Goal: Task Accomplishment & Management: Complete application form

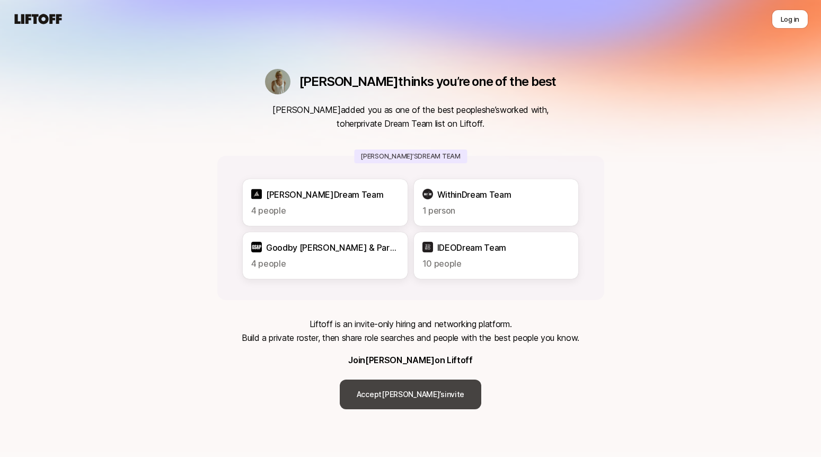
click at [416, 396] on link "Accept [PERSON_NAME]’s invite" at bounding box center [411, 395] width 142 height 30
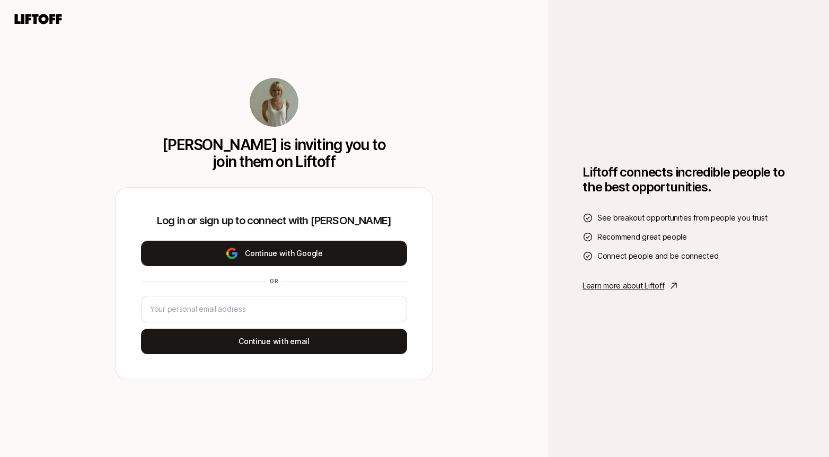
click at [362, 250] on button "Continue with Google" at bounding box center [274, 253] width 266 height 25
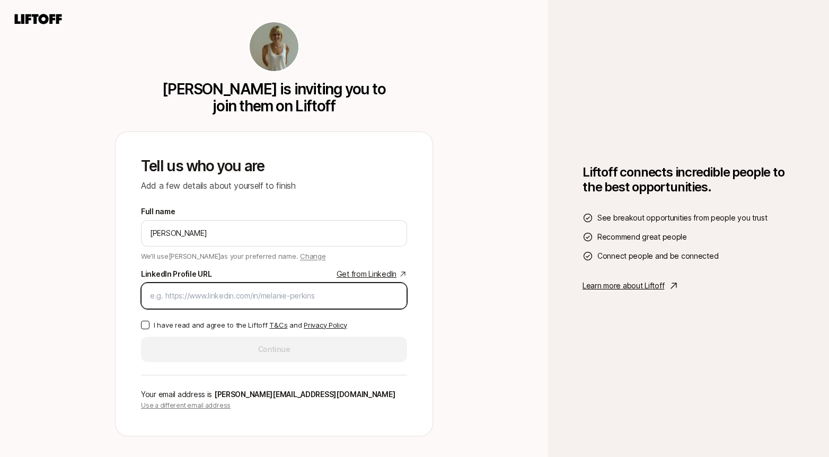
click at [160, 300] on input "LinkedIn Profile URL Get from LinkedIn" at bounding box center [274, 296] width 248 height 13
paste input "[URL][DOMAIN_NAME]"
type input "[URL][DOMAIN_NAME]"
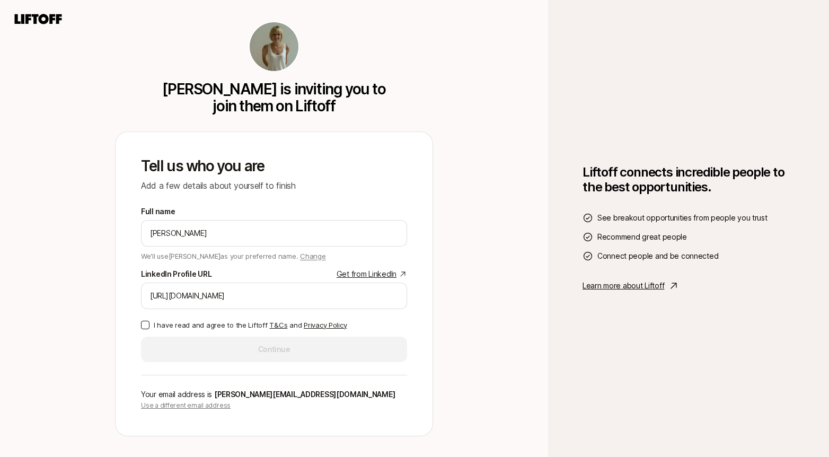
click at [146, 322] on button "I have read and agree to the Liftoff T&Cs and Privacy Policy" at bounding box center [145, 325] width 8 height 8
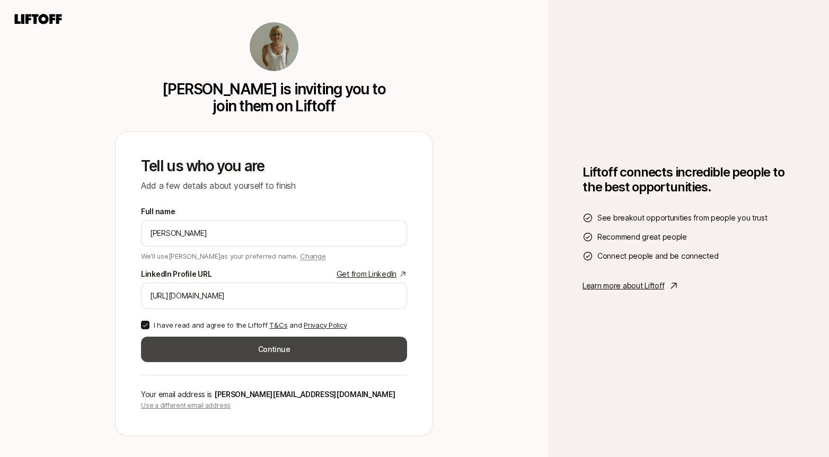
click at [197, 353] on button "Continue" at bounding box center [274, 349] width 266 height 25
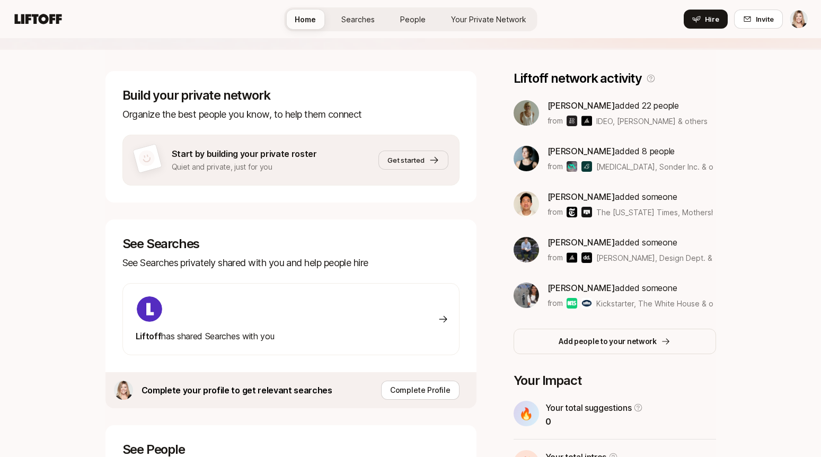
scroll to position [139, 0]
click at [421, 163] on span "Get started" at bounding box center [406, 159] width 37 height 11
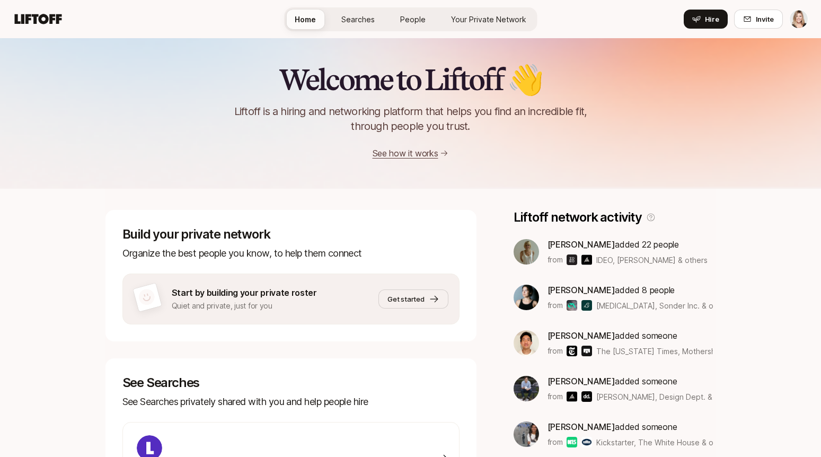
scroll to position [139, 0]
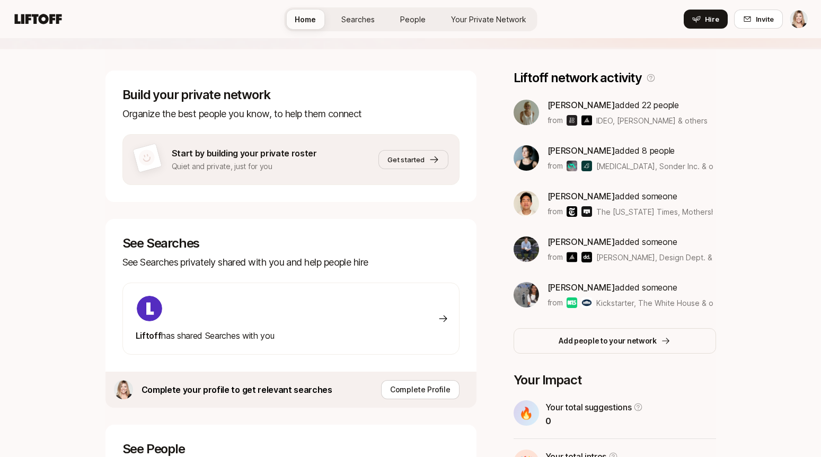
click at [587, 118] on img at bounding box center [587, 120] width 11 height 11
click at [581, 105] on span "[PERSON_NAME]" at bounding box center [582, 105] width 68 height 11
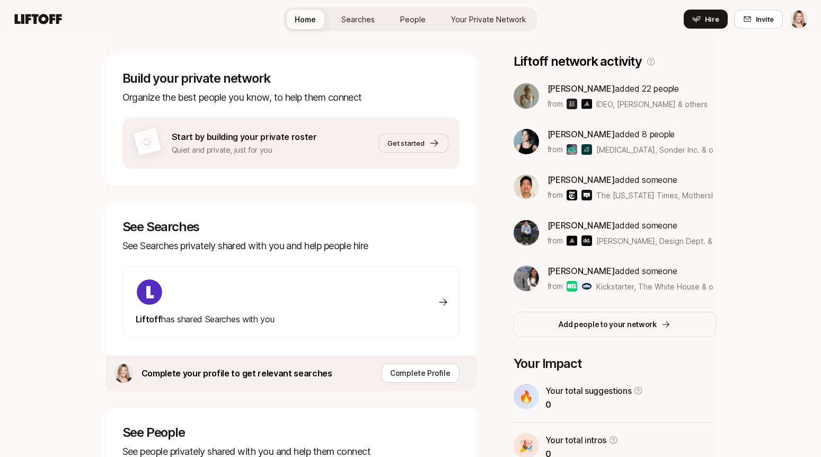
scroll to position [155, 0]
click at [408, 144] on span "Get started" at bounding box center [406, 143] width 37 height 11
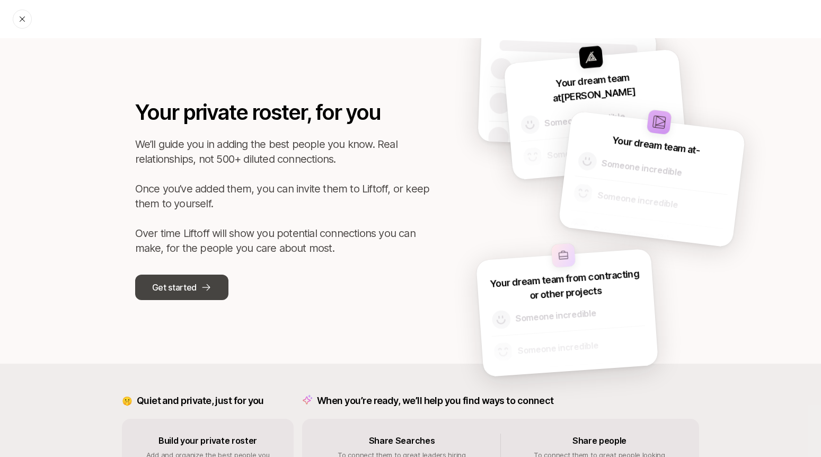
click at [179, 288] on p "Get started" at bounding box center [174, 288] width 45 height 14
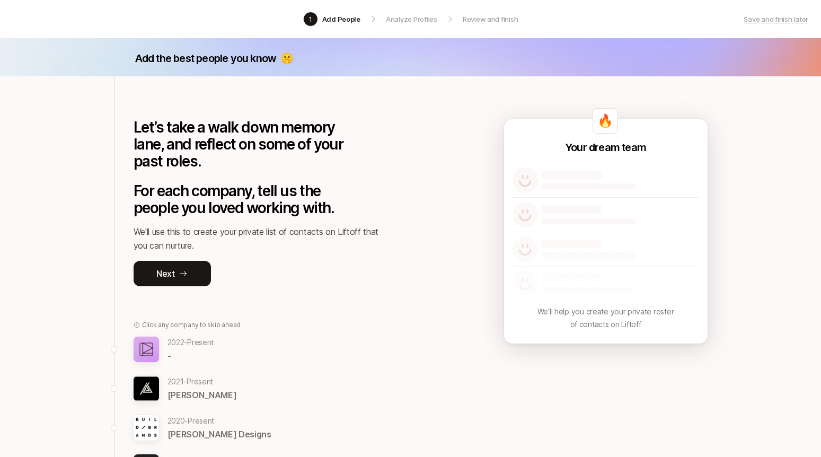
click at [151, 349] on img at bounding box center [146, 349] width 25 height 25
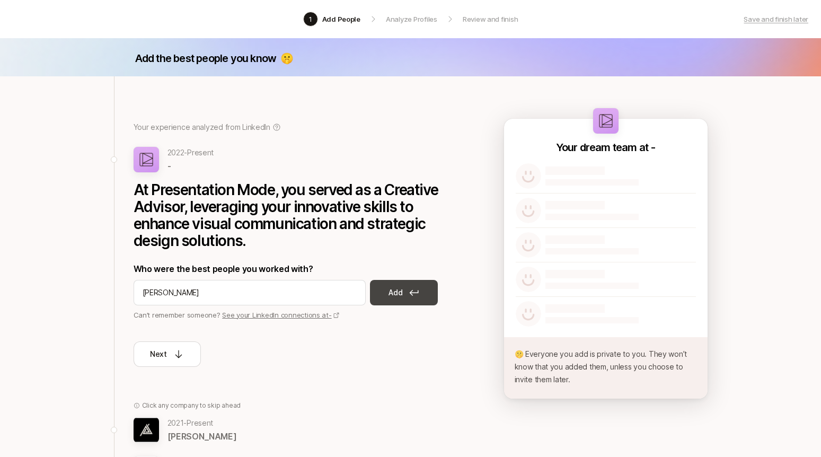
type input "[PERSON_NAME]"
click at [402, 294] on p "Add" at bounding box center [396, 292] width 14 height 13
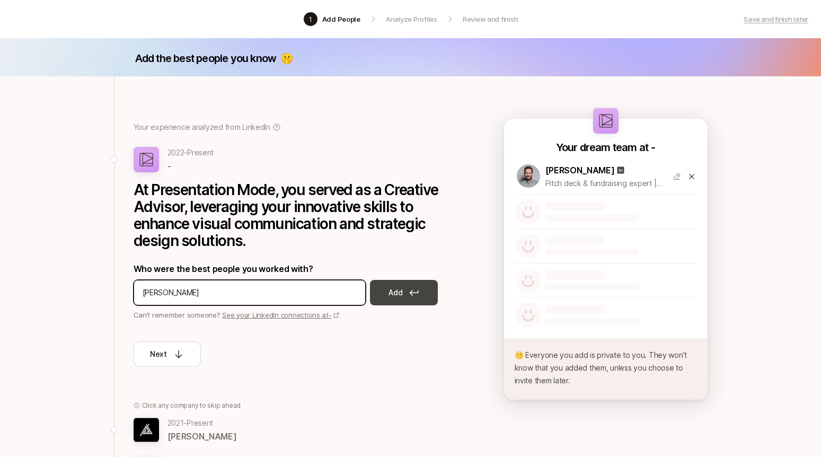
type input "[PERSON_NAME]"
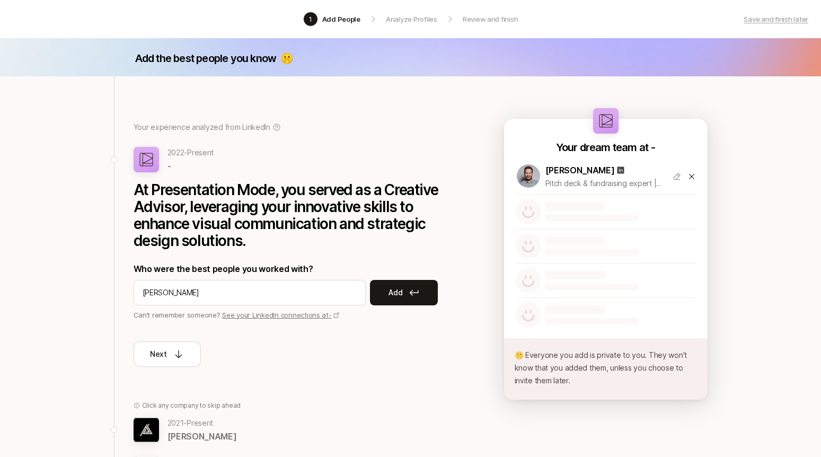
click at [392, 297] on p "Add" at bounding box center [396, 292] width 14 height 13
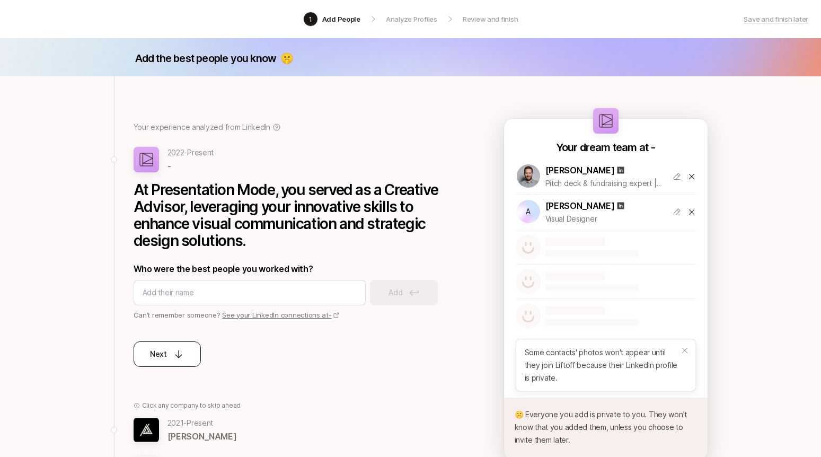
click at [176, 356] on icon at bounding box center [178, 354] width 11 height 11
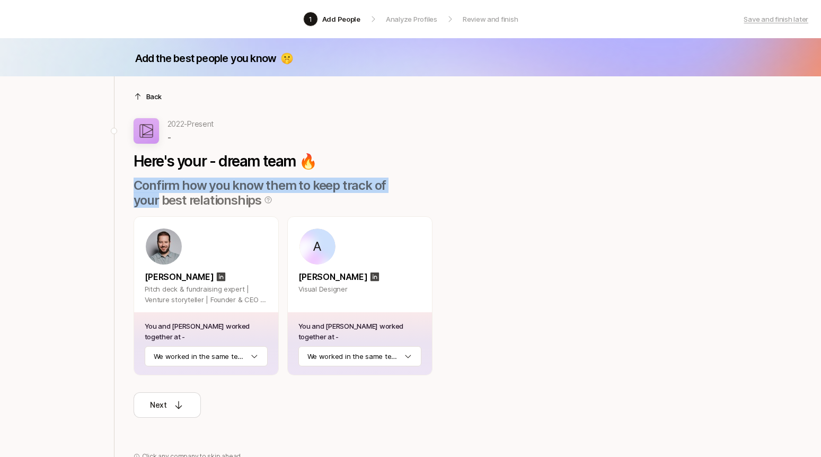
drag, startPoint x: 819, startPoint y: 164, endPoint x: 812, endPoint y: 179, distance: 15.7
click at [812, 179] on div "Add the best people you know 🤫 Back 2022 - Present - Here's your - dream team 🔥…" at bounding box center [410, 440] width 821 height 805
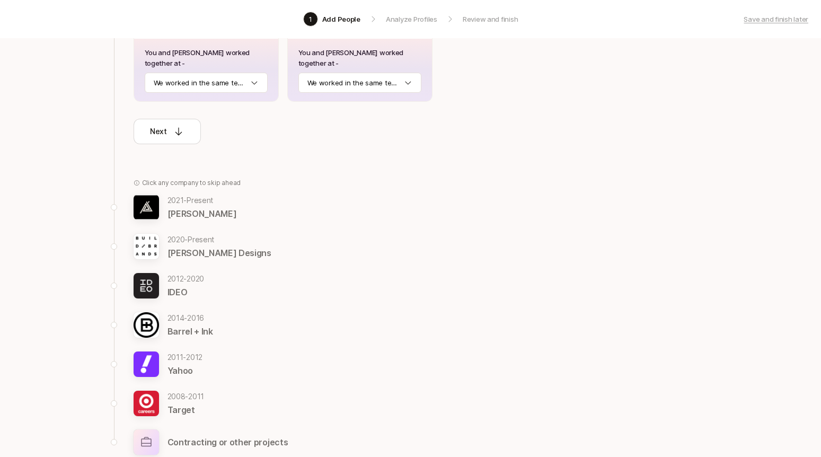
scroll to position [279, 0]
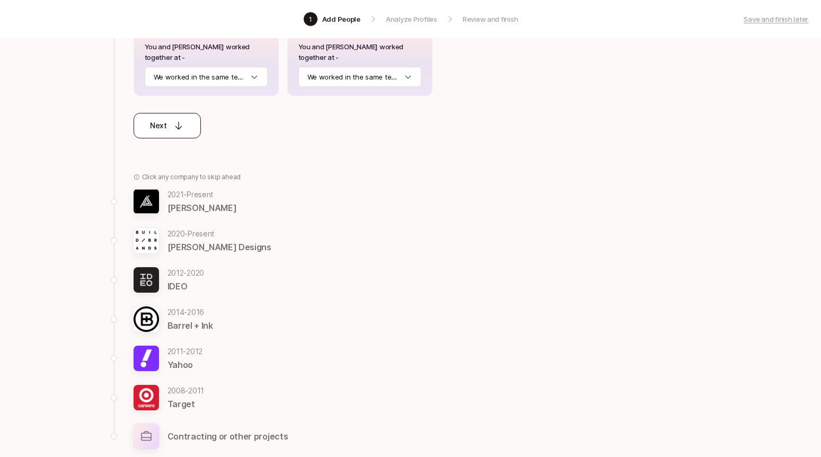
click at [186, 127] on button "Next" at bounding box center [167, 125] width 67 height 25
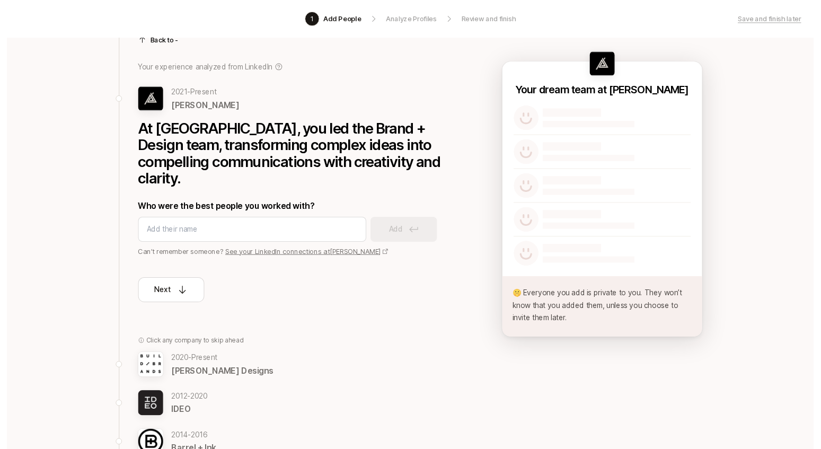
scroll to position [57, 0]
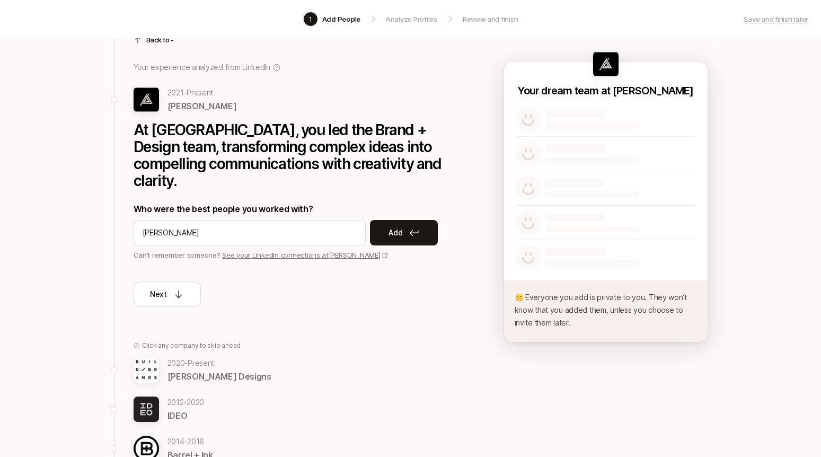
type input "[PERSON_NAME]"
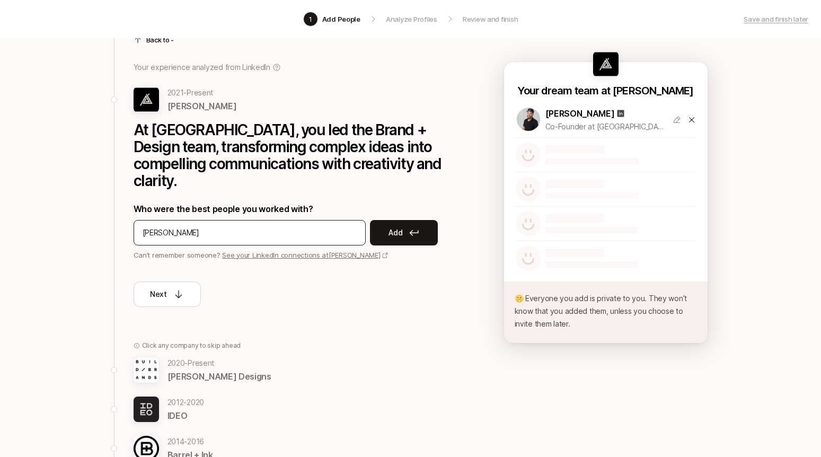
type input "[PERSON_NAME]"
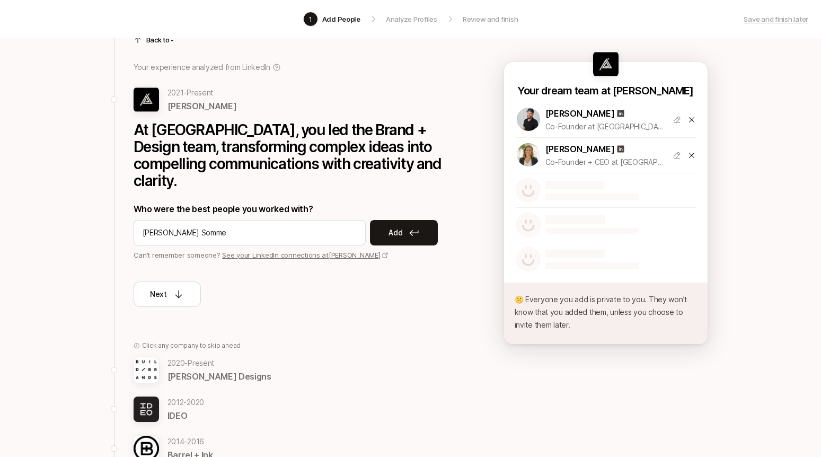
type input "[PERSON_NAME]"
type input "Chioma Ume"
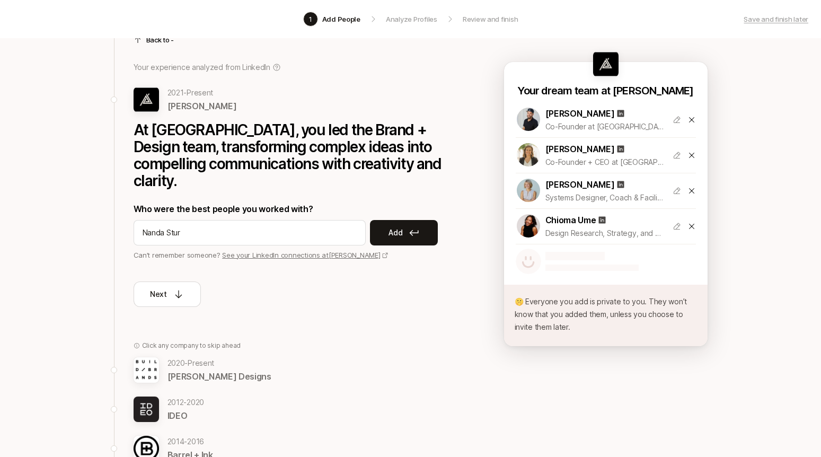
type input "[PERSON_NAME]"
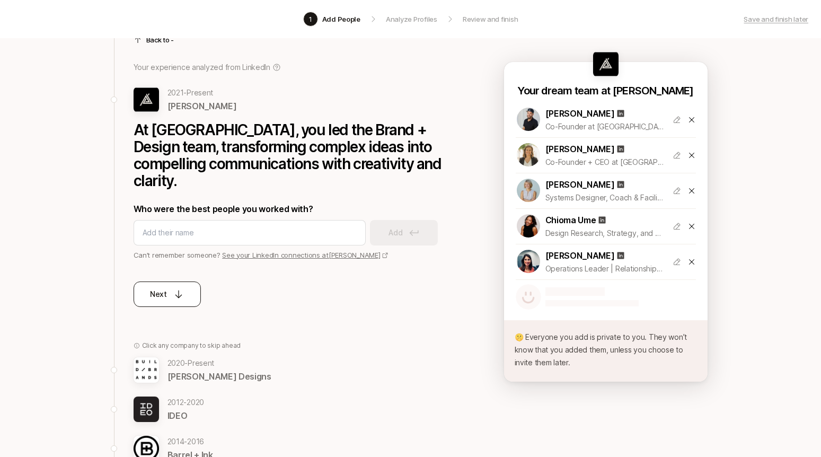
click at [178, 291] on icon at bounding box center [179, 295] width 7 height 8
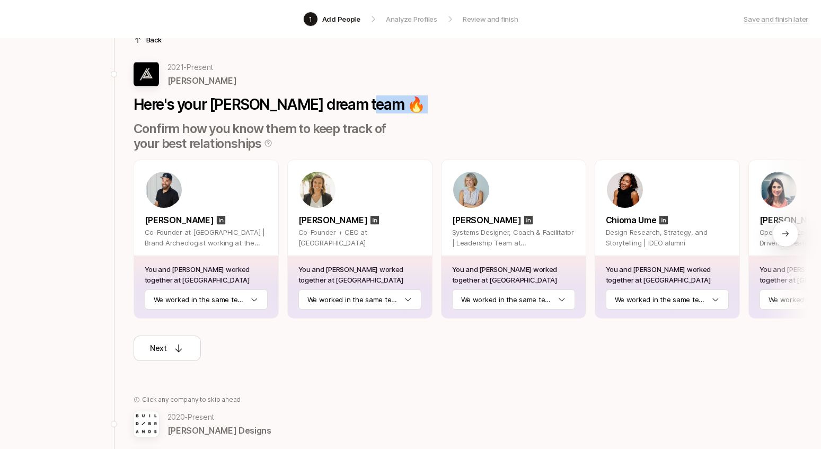
scroll to position [57, 1]
drag, startPoint x: 820, startPoint y: 108, endPoint x: 824, endPoint y: 113, distance: 6.5
click at [816, 116] on div "Back 2021 - Present [PERSON_NAME] Here's your [PERSON_NAME] dream team 🔥 Confir…" at bounding box center [465, 337] width 702 height 634
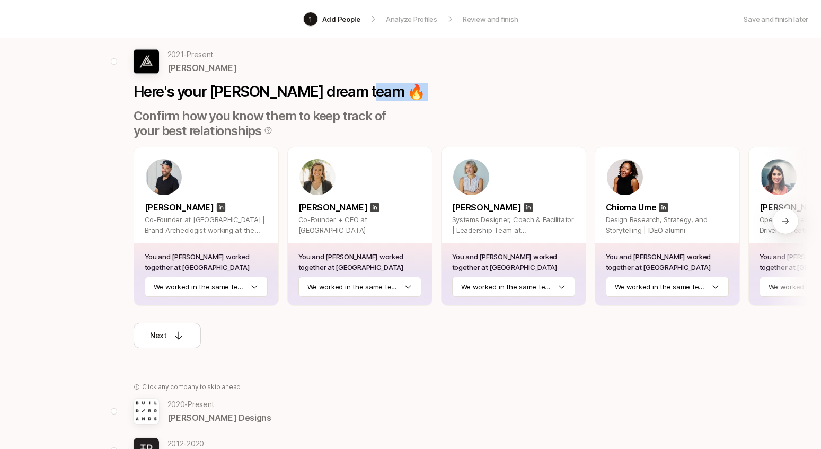
scroll to position [70, 1]
click at [177, 335] on icon at bounding box center [178, 335] width 11 height 11
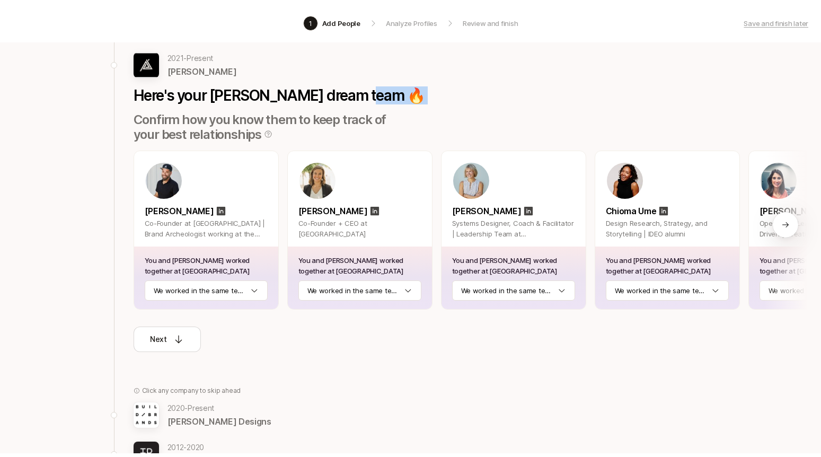
scroll to position [70, 0]
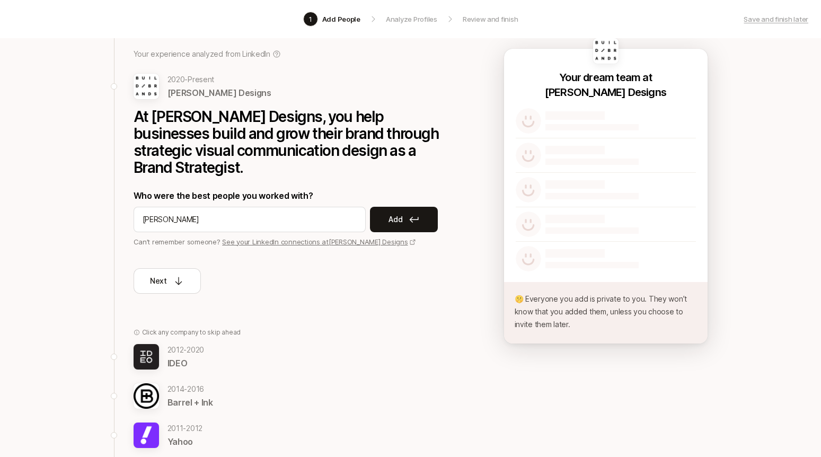
type input "[PERSON_NAME]"
click at [397, 218] on p "Add" at bounding box center [396, 219] width 14 height 13
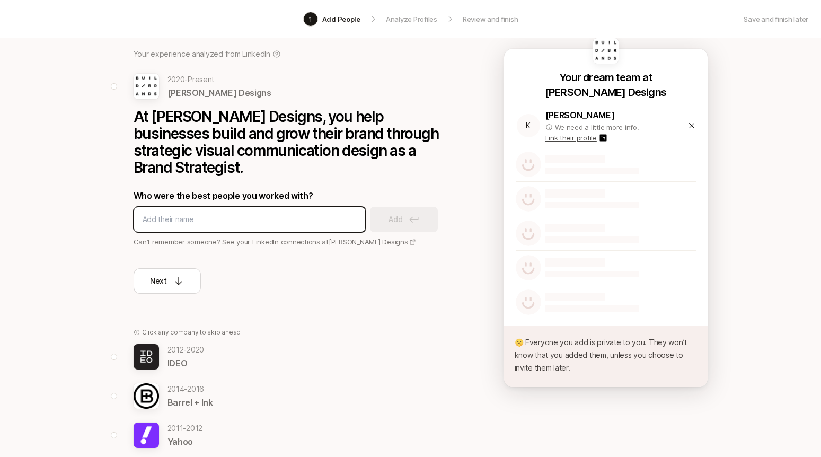
click at [221, 218] on input at bounding box center [250, 219] width 214 height 13
click at [222, 217] on input at bounding box center [250, 219] width 214 height 13
type input "KK"
type input "heykk"
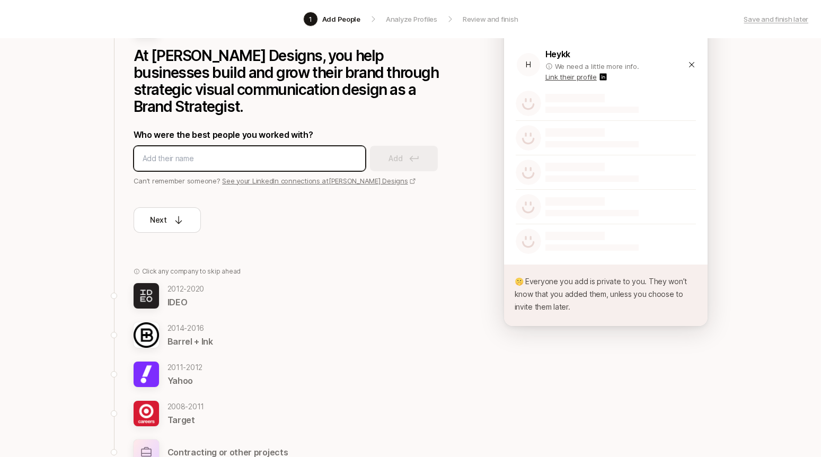
scroll to position [132, 0]
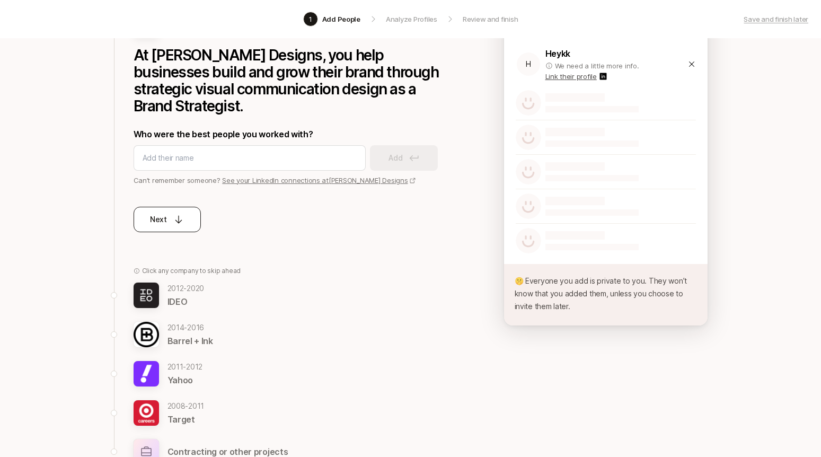
click at [182, 218] on icon at bounding box center [178, 219] width 11 height 11
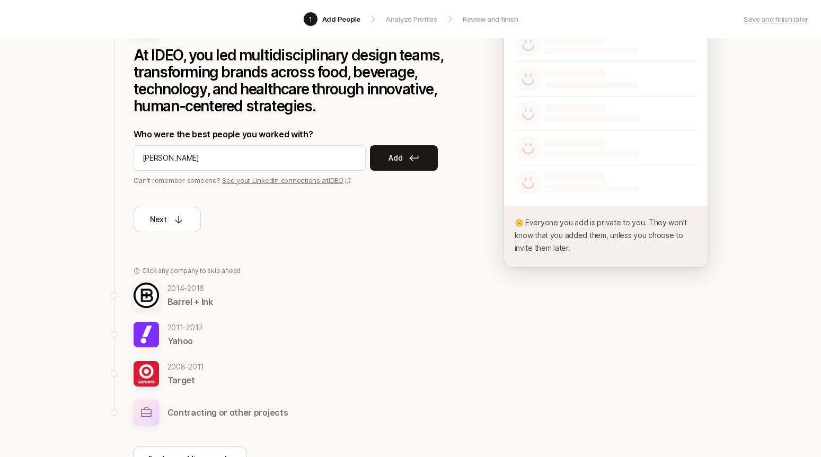
type input "[PERSON_NAME]"
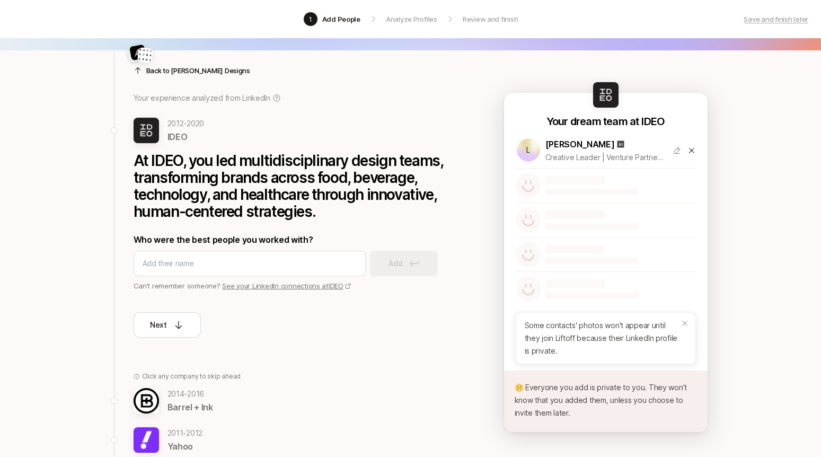
scroll to position [25, 0]
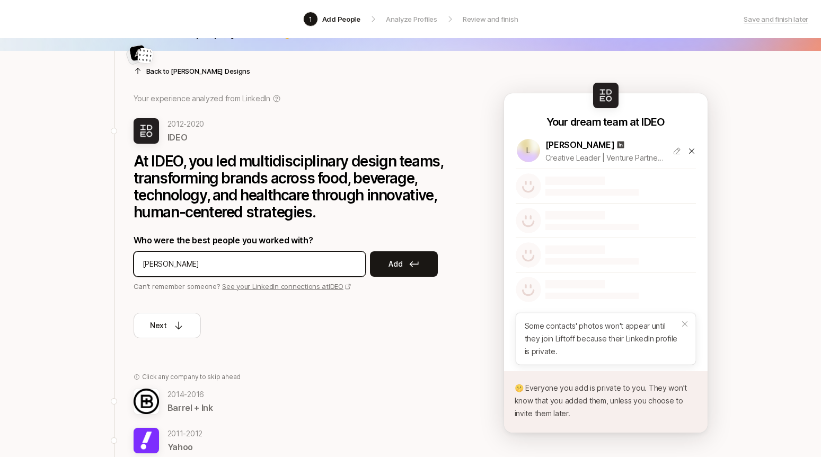
type input "[PERSON_NAME]"
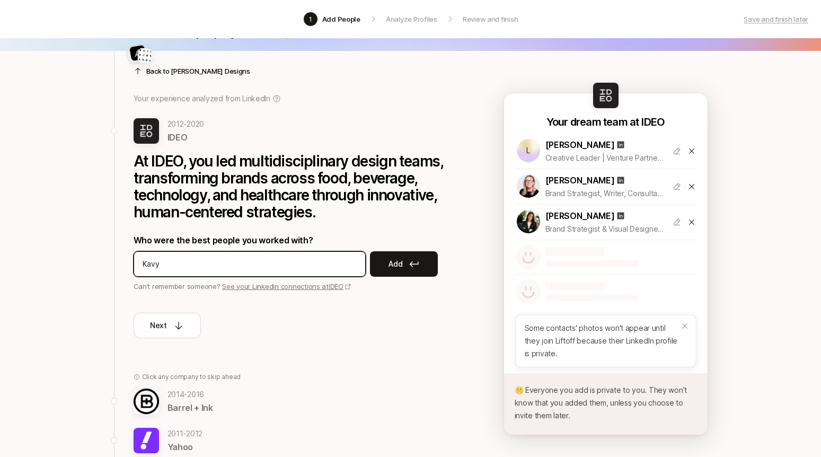
type input "[PERSON_NAME]"
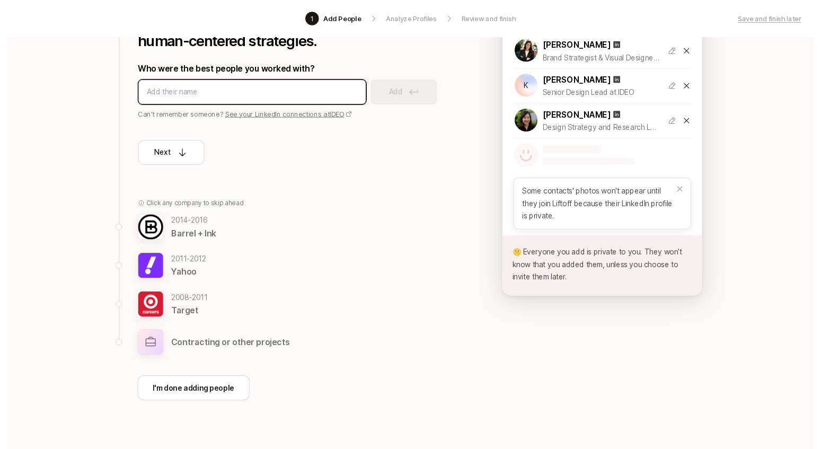
scroll to position [196, 0]
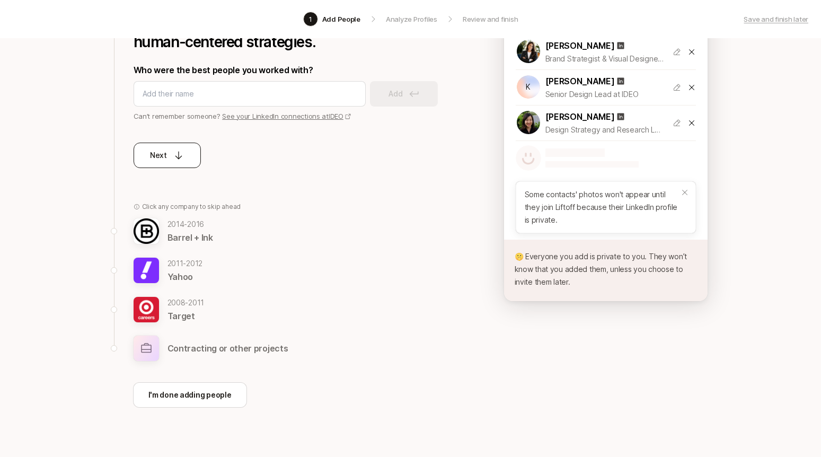
click at [172, 154] on div "Next" at bounding box center [167, 155] width 34 height 13
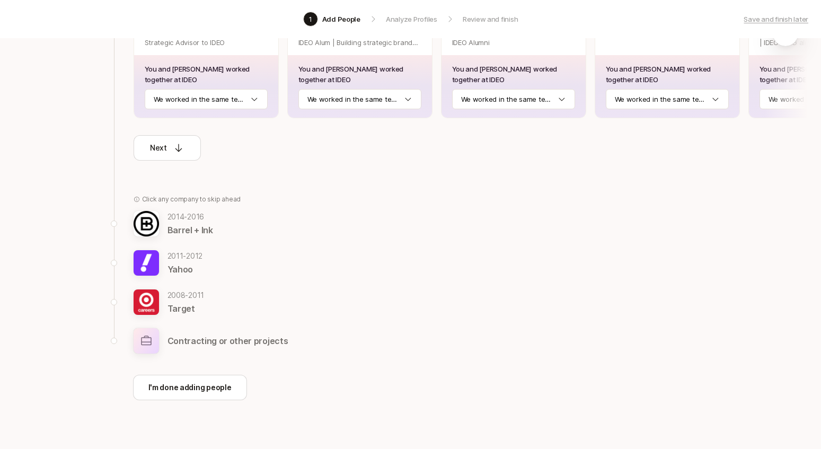
scroll to position [276, 0]
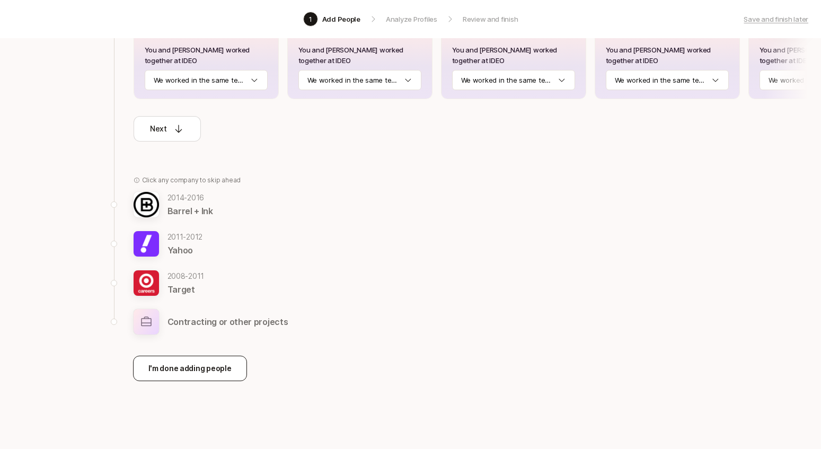
click at [166, 369] on p "I'm done adding people" at bounding box center [189, 368] width 83 height 13
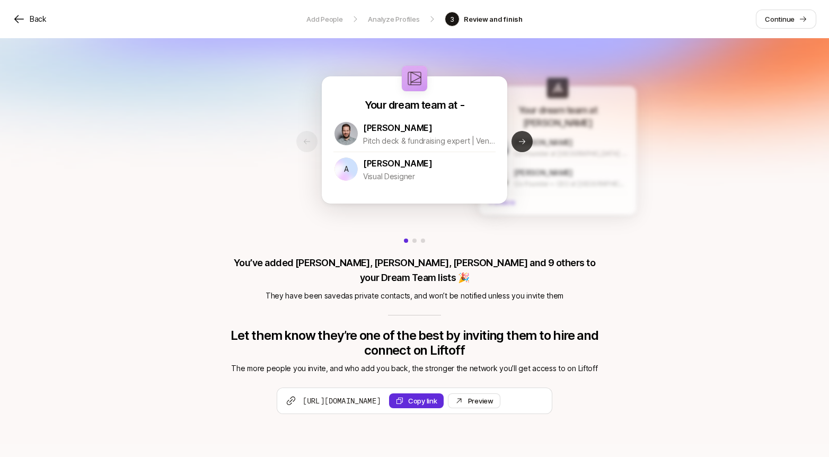
click at [525, 144] on icon at bounding box center [522, 141] width 8 height 8
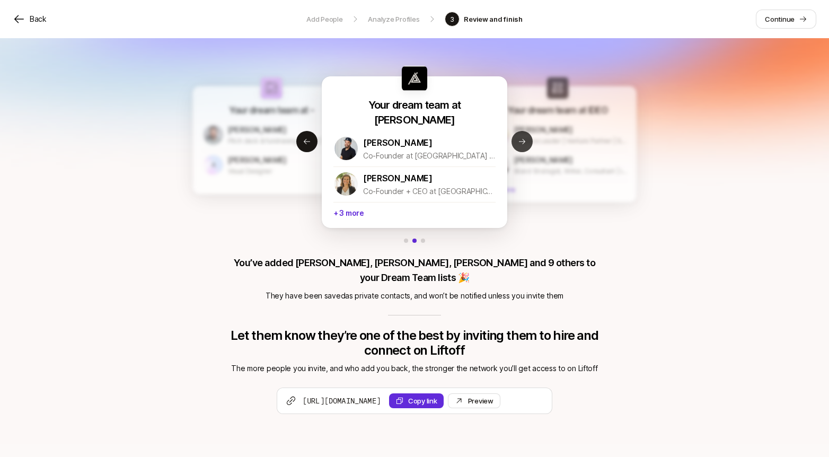
click at [521, 144] on icon at bounding box center [522, 141] width 8 height 8
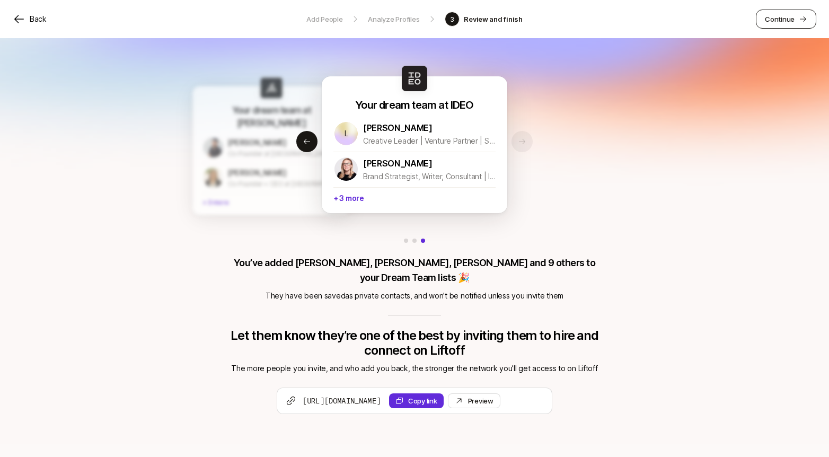
click at [774, 21] on p "Continue" at bounding box center [780, 19] width 30 height 11
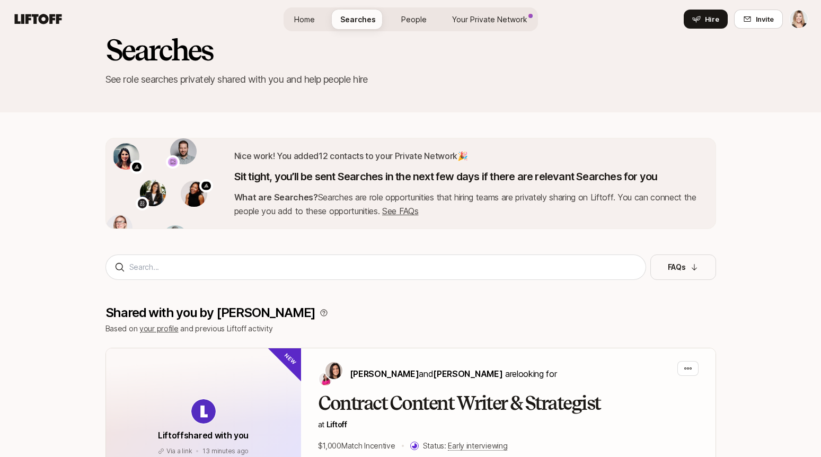
scroll to position [29, 0]
click at [493, 17] on span "Your Private Network" at bounding box center [489, 19] width 75 height 11
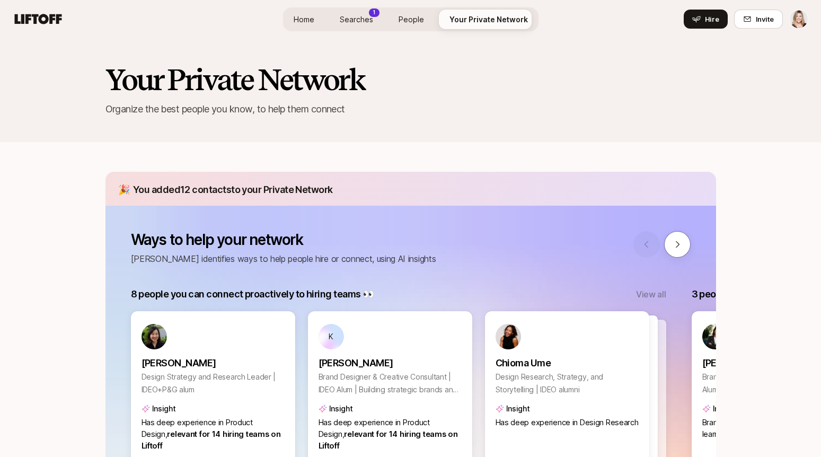
click at [357, 18] on span "Searches" at bounding box center [356, 19] width 33 height 11
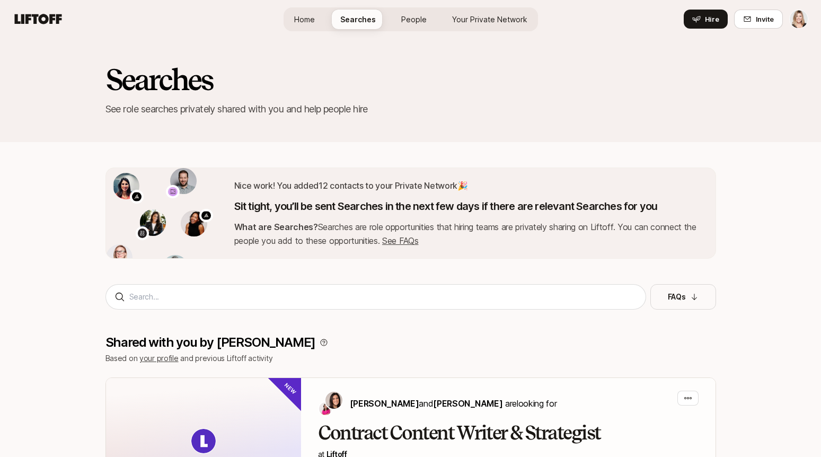
scroll to position [29, 0]
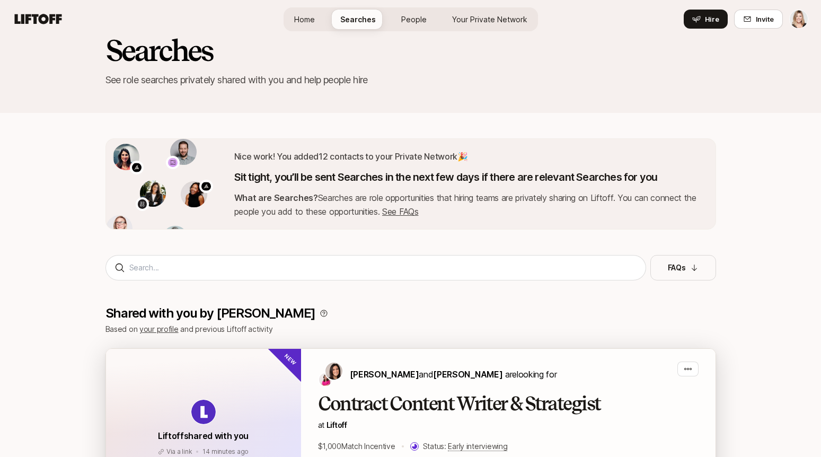
click at [369, 405] on h2 "Contract Content Writer & Strategist" at bounding box center [508, 403] width 381 height 21
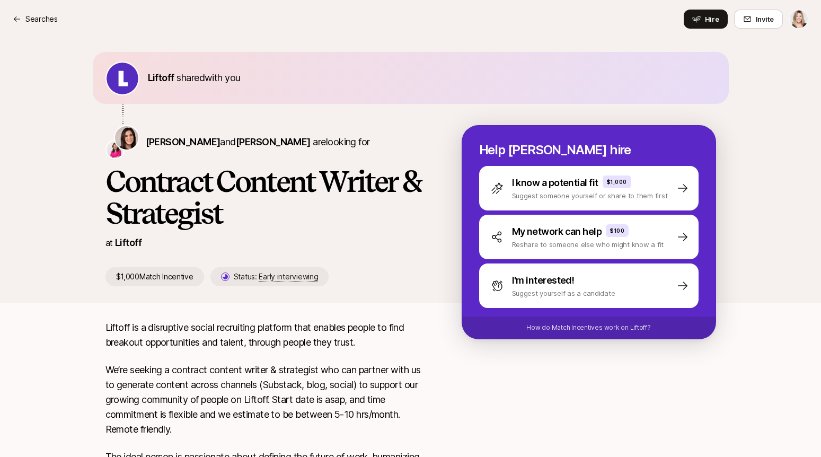
scroll to position [3, 0]
